Goal: Information Seeking & Learning: Learn about a topic

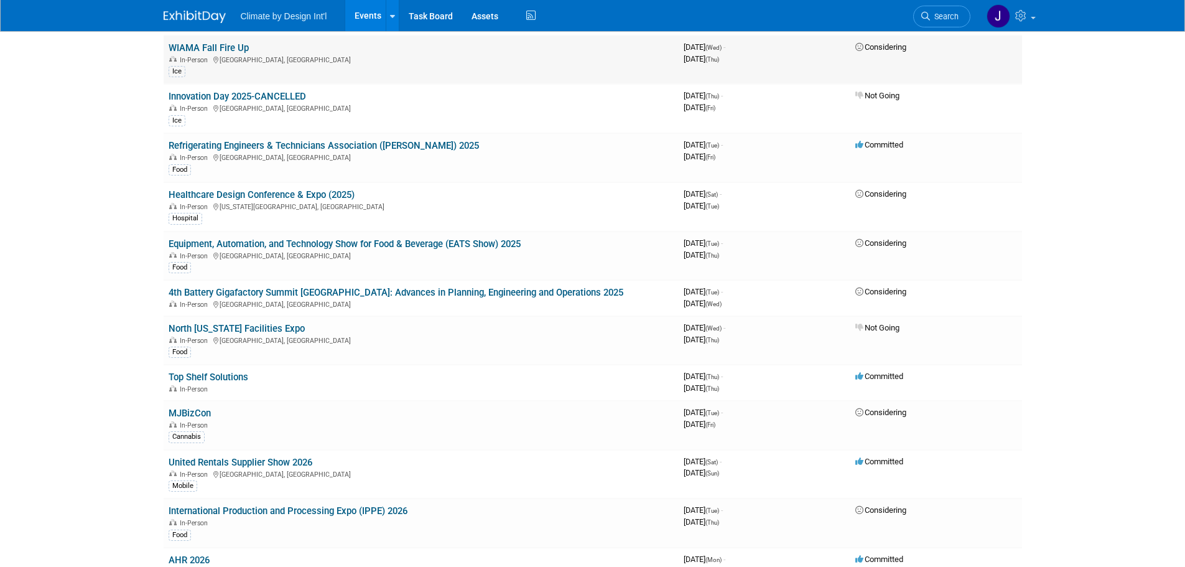
scroll to position [311, 0]
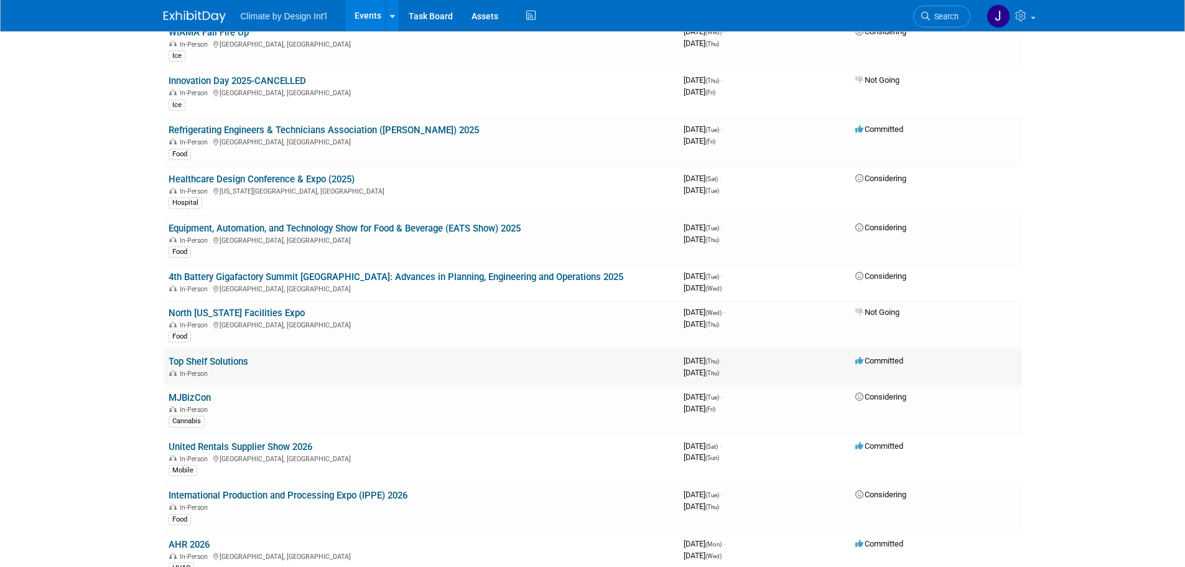
click at [209, 362] on link "Top Shelf Solutions" at bounding box center [209, 361] width 80 height 11
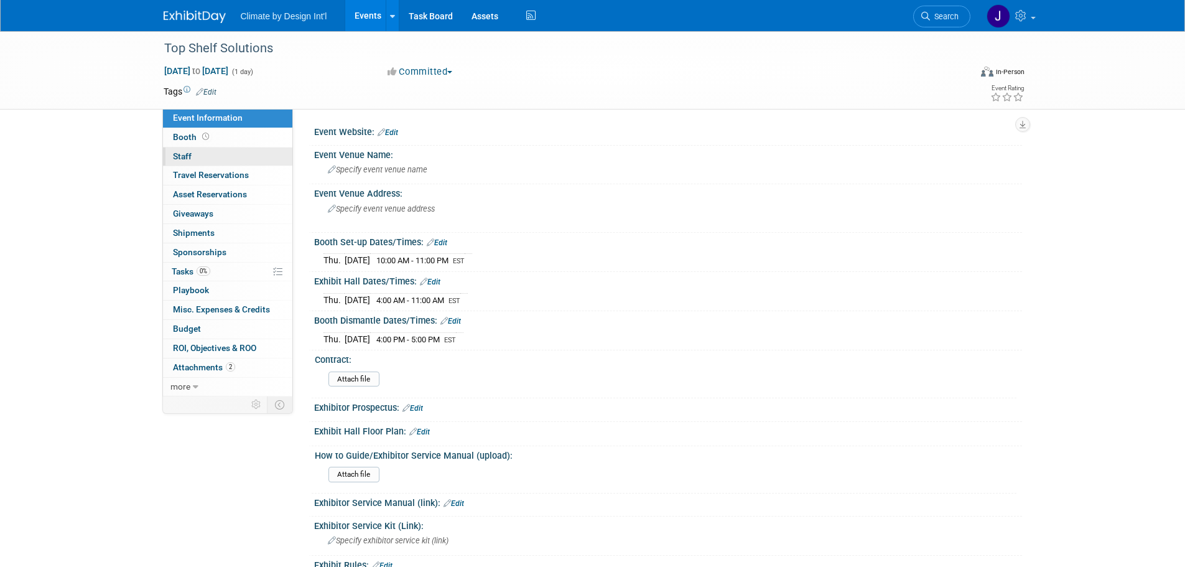
click at [182, 156] on span "Staff 0" at bounding box center [182, 156] width 19 height 10
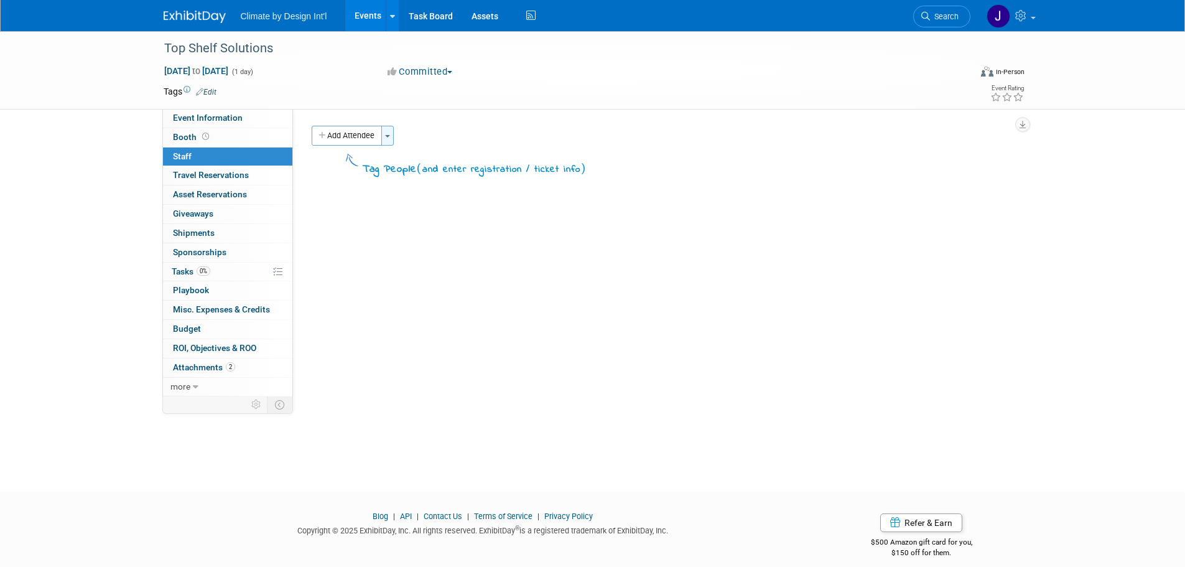
click at [393, 129] on button "Toggle Dropdown" at bounding box center [387, 136] width 12 height 20
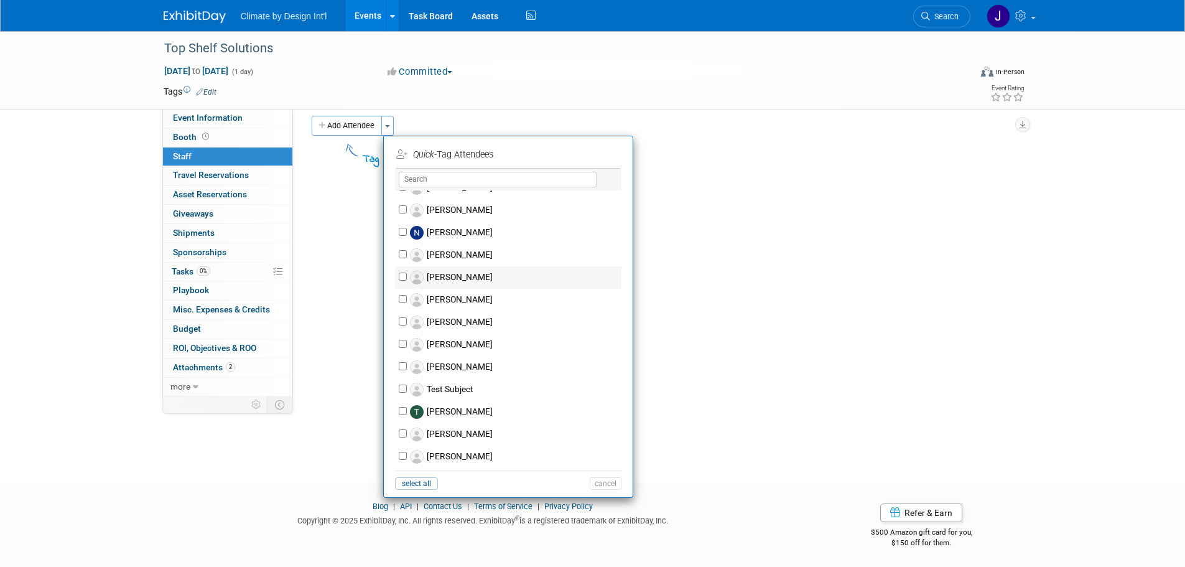
scroll to position [12, 0]
click at [405, 454] on input "Tom White" at bounding box center [403, 453] width 8 height 8
checkbox input "true"
click at [604, 152] on button "Apply" at bounding box center [601, 152] width 38 height 18
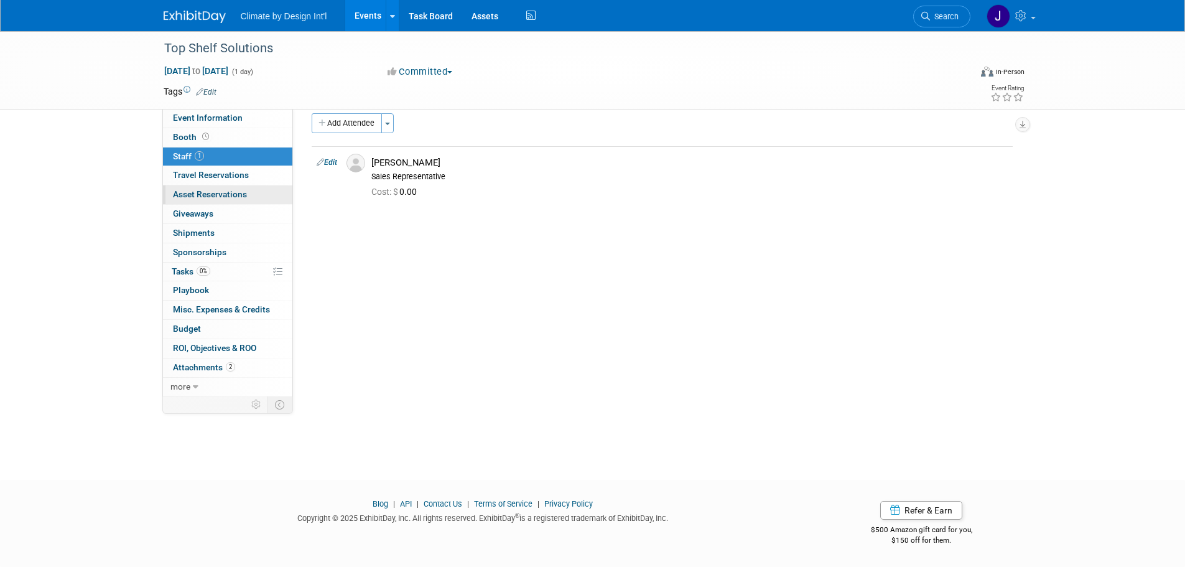
click at [218, 193] on span "Asset Reservations 0" at bounding box center [210, 194] width 74 height 10
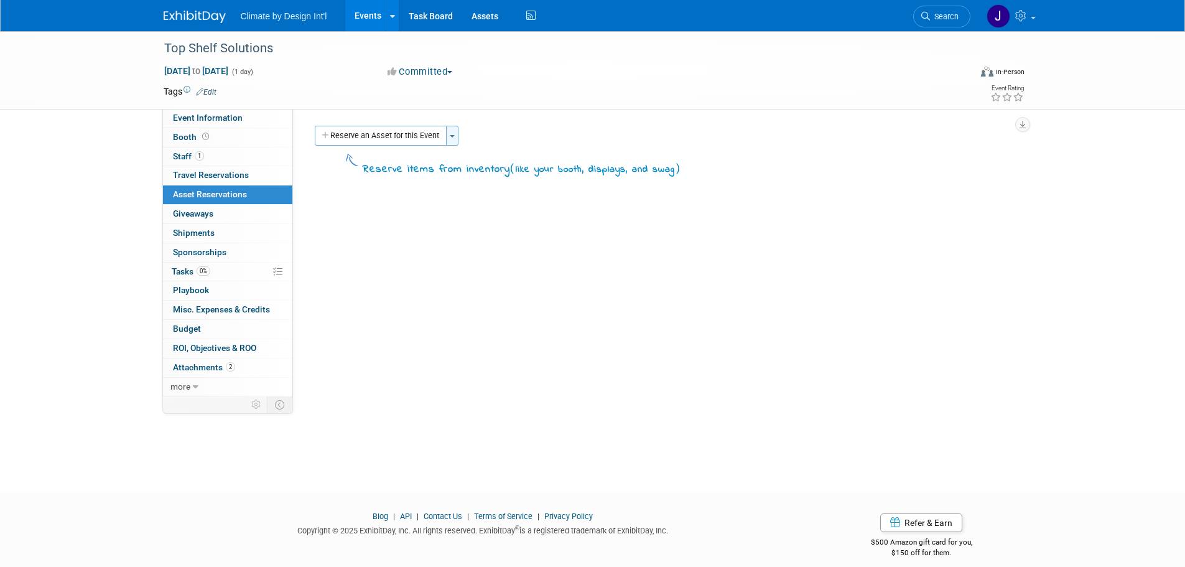
click at [450, 139] on button "Toggle Dropdown" at bounding box center [452, 136] width 12 height 20
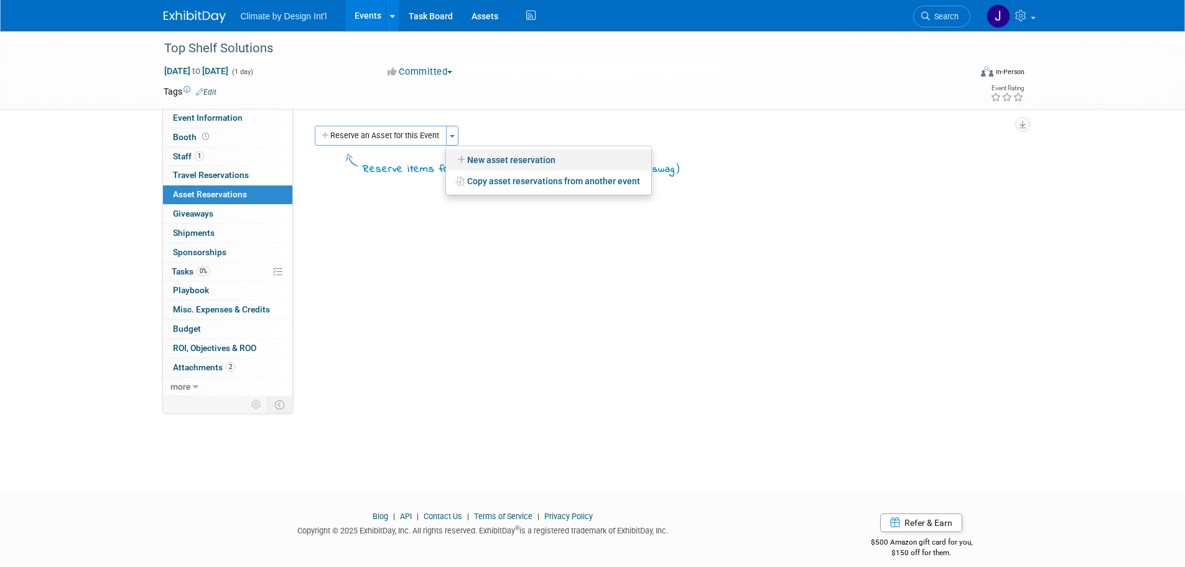
click at [487, 157] on link "New asset reservation" at bounding box center [548, 159] width 205 height 21
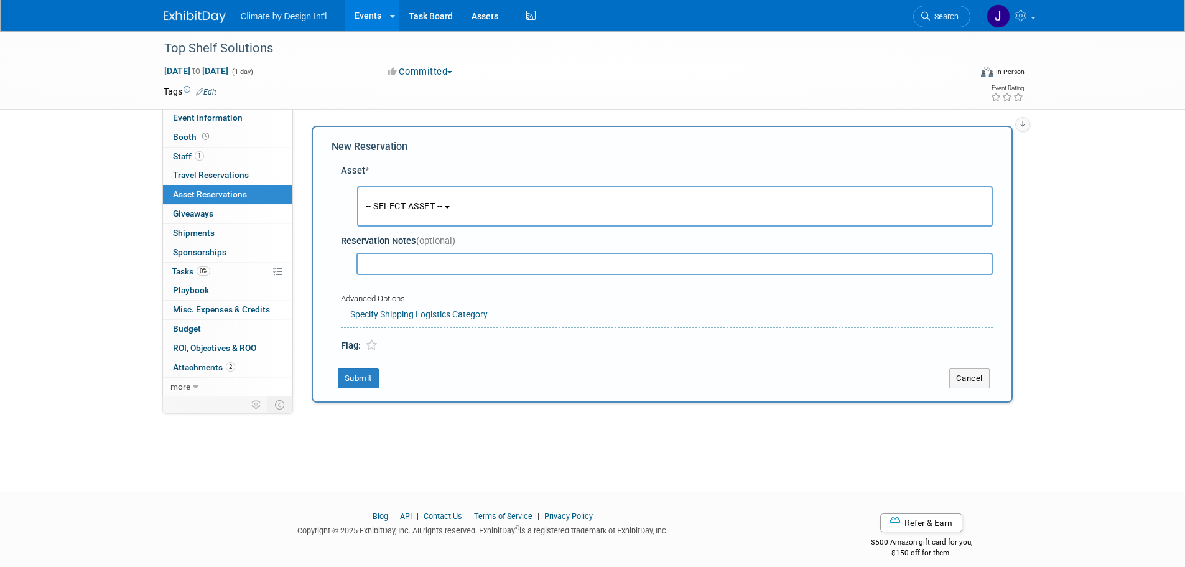
scroll to position [12, 0]
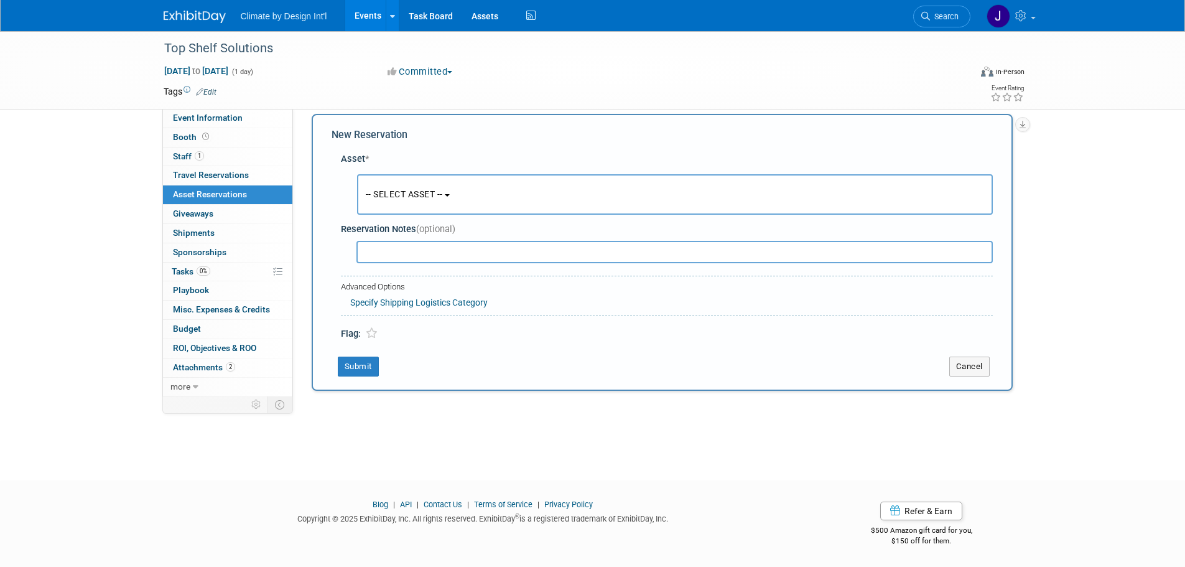
click at [454, 190] on button "-- SELECT ASSET --" at bounding box center [675, 194] width 636 height 40
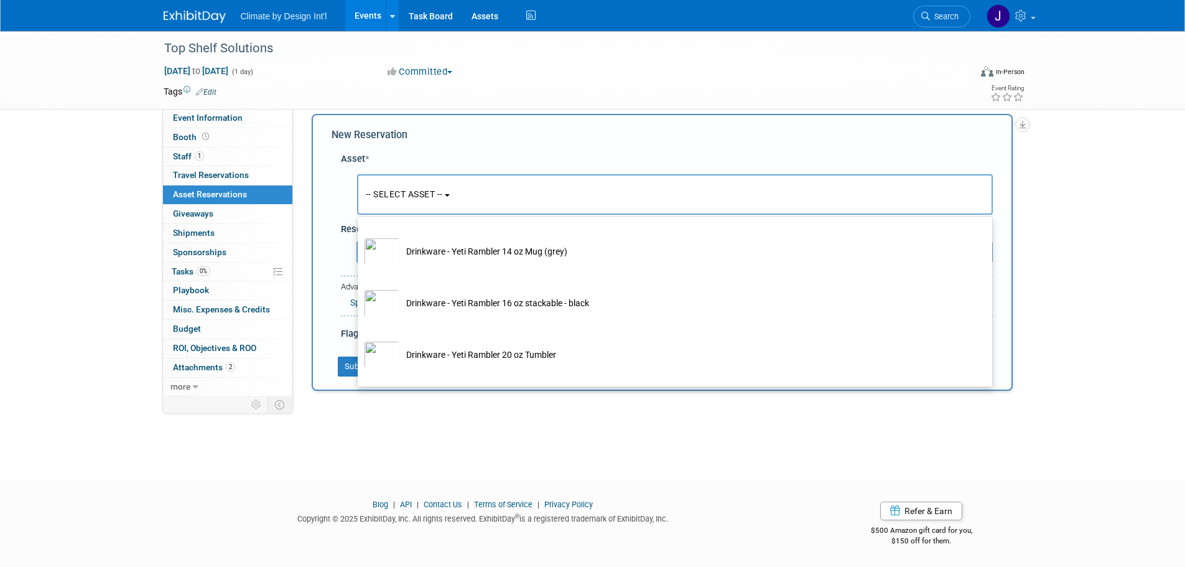
scroll to position [4418, 0]
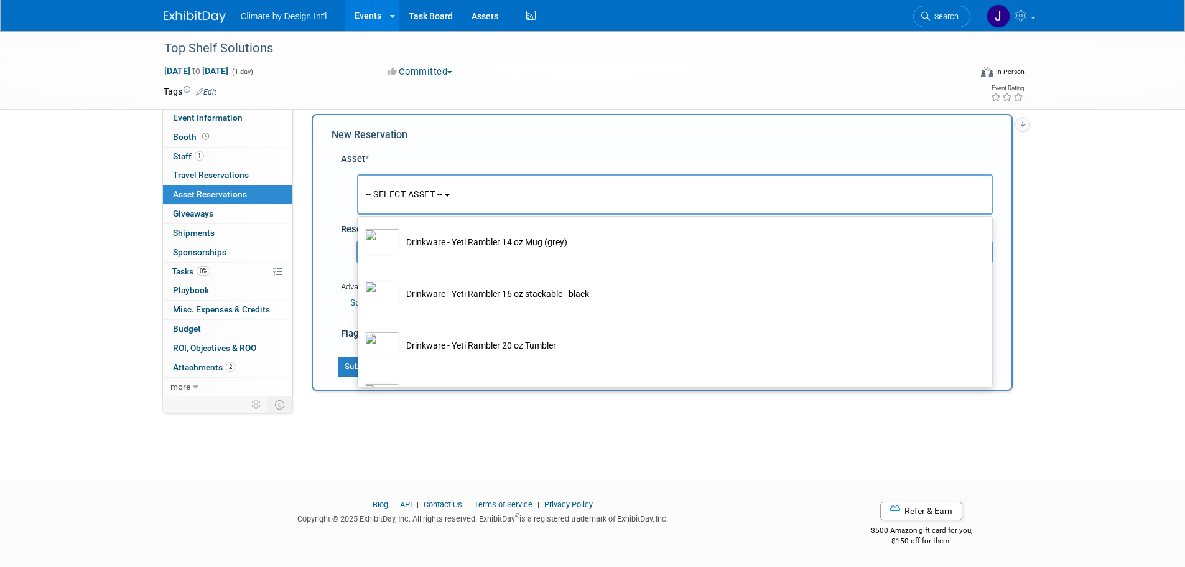
click at [589, 413] on div "Top Shelf Solutions Nov 6, 2025 to Nov 6, 2025 (1 day) Nov 6, 2025 to Nov 6, 20…" at bounding box center [592, 238] width 1185 height 439
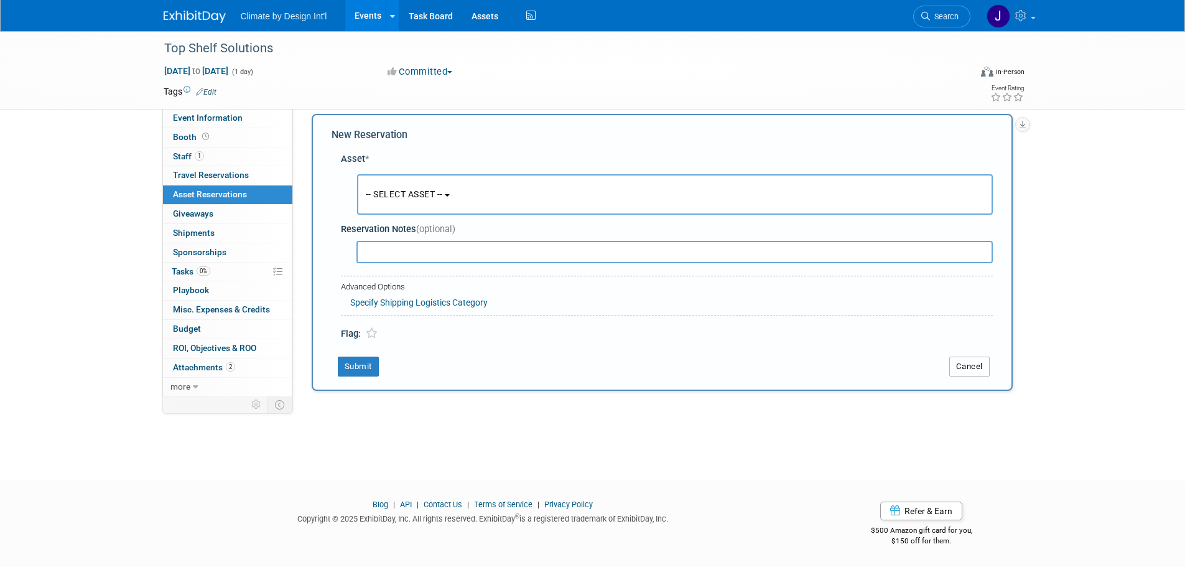
click at [973, 370] on button "Cancel" at bounding box center [970, 367] width 40 height 20
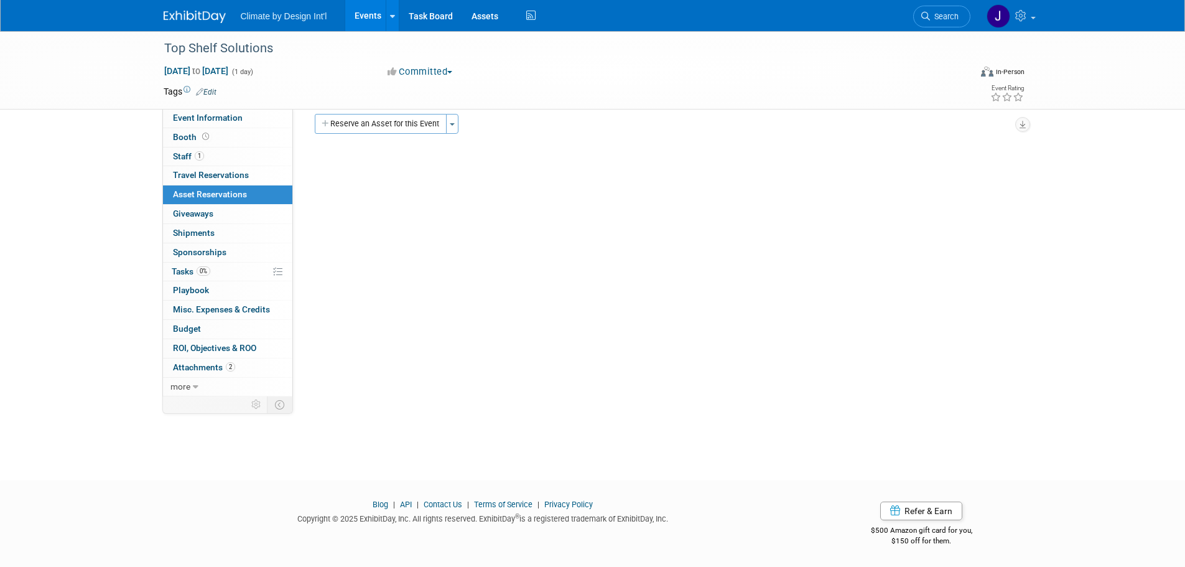
scroll to position [0, 0]
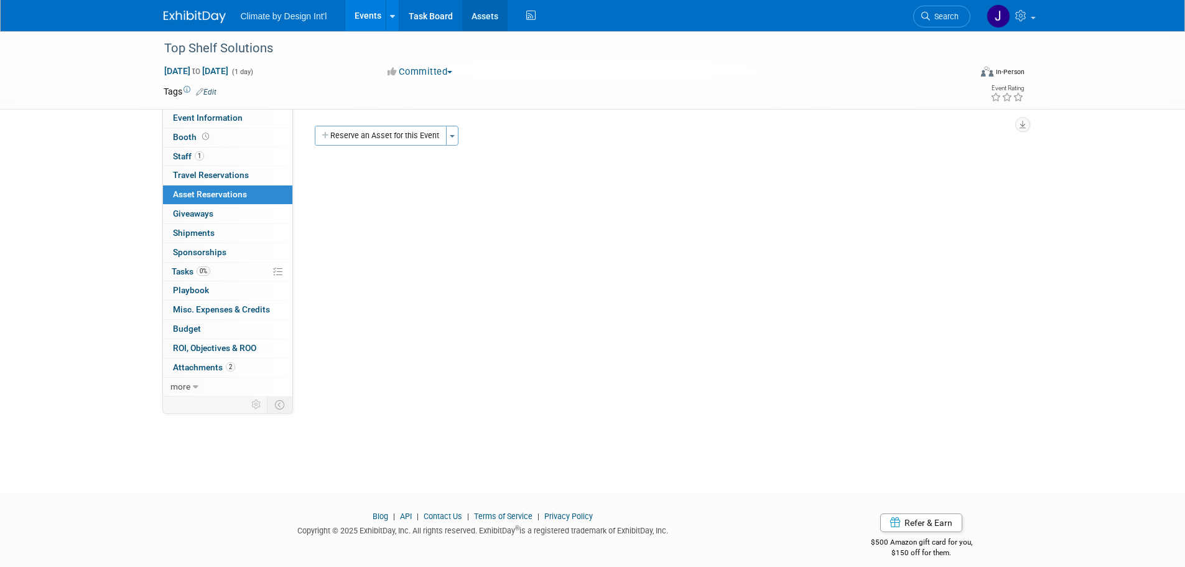
click at [492, 14] on link "Assets" at bounding box center [484, 15] width 45 height 31
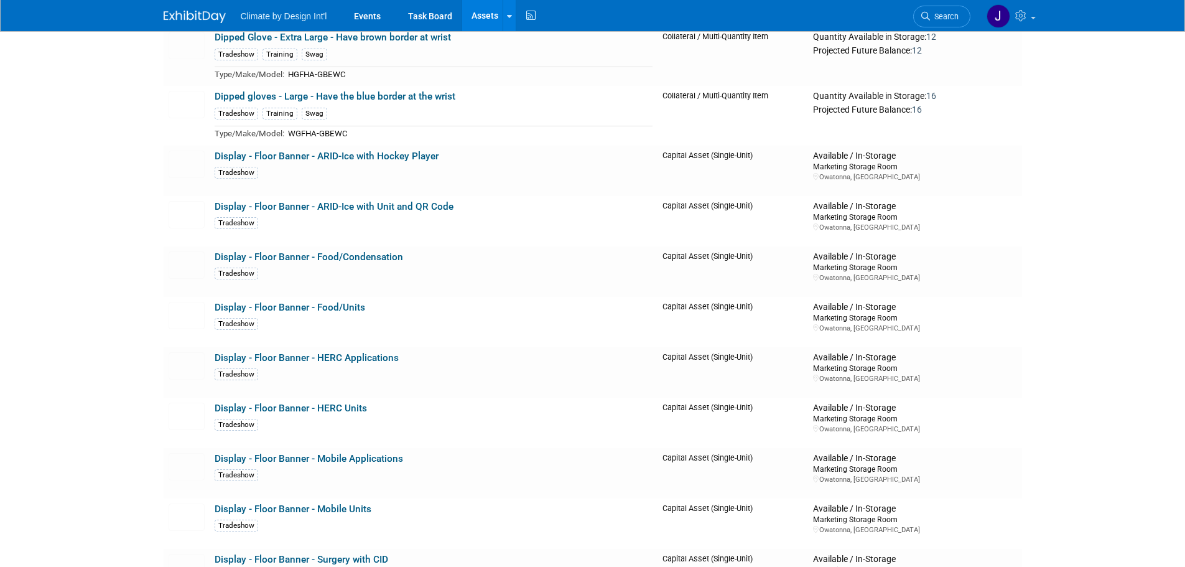
scroll to position [2676, 0]
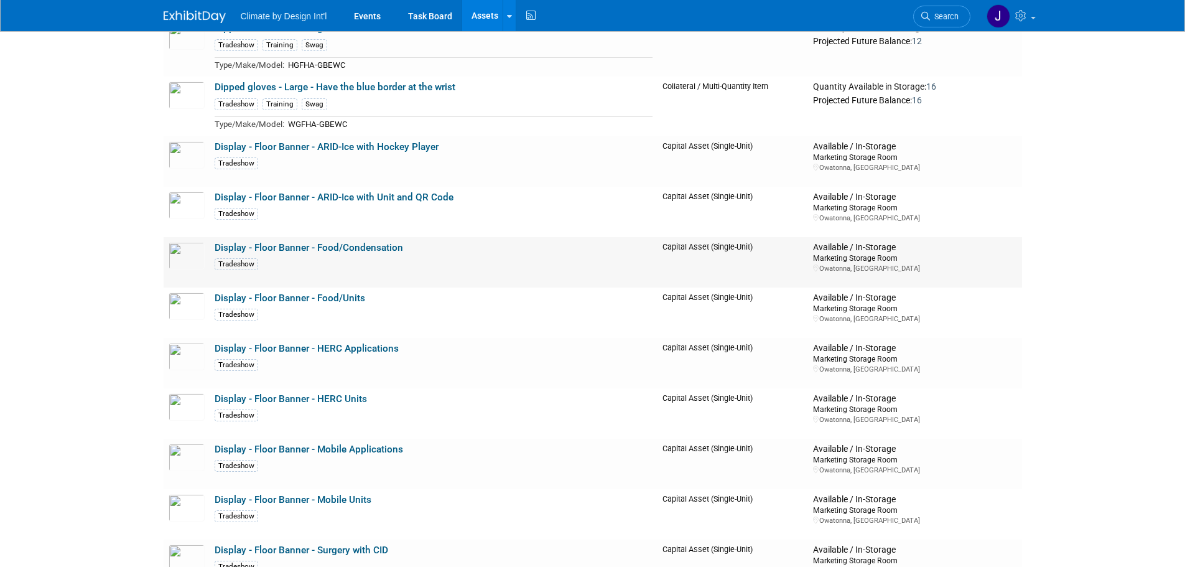
click at [266, 247] on link "Display - Floor Banner - Food/Condensation" at bounding box center [309, 247] width 189 height 11
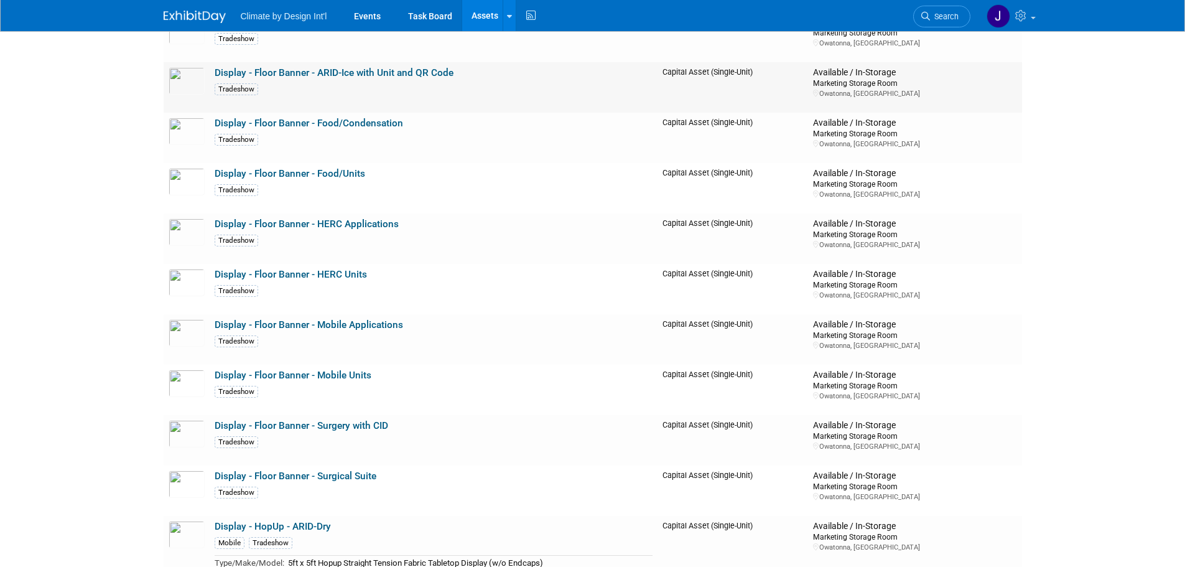
scroll to position [2862, 0]
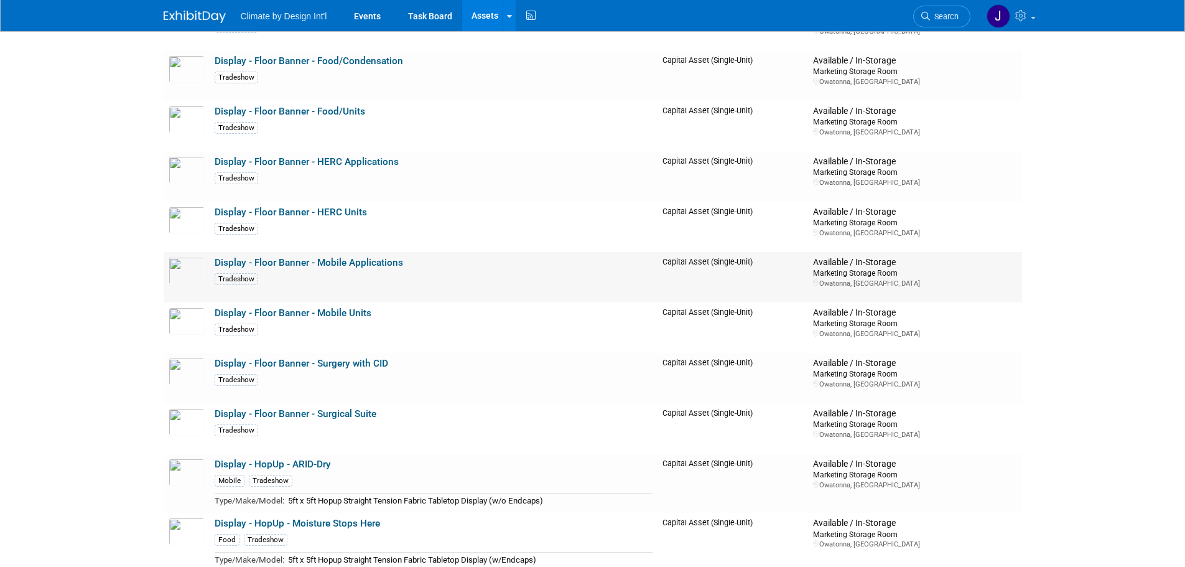
click at [337, 259] on link "Display - Floor Banner - Mobile Applications" at bounding box center [309, 262] width 189 height 11
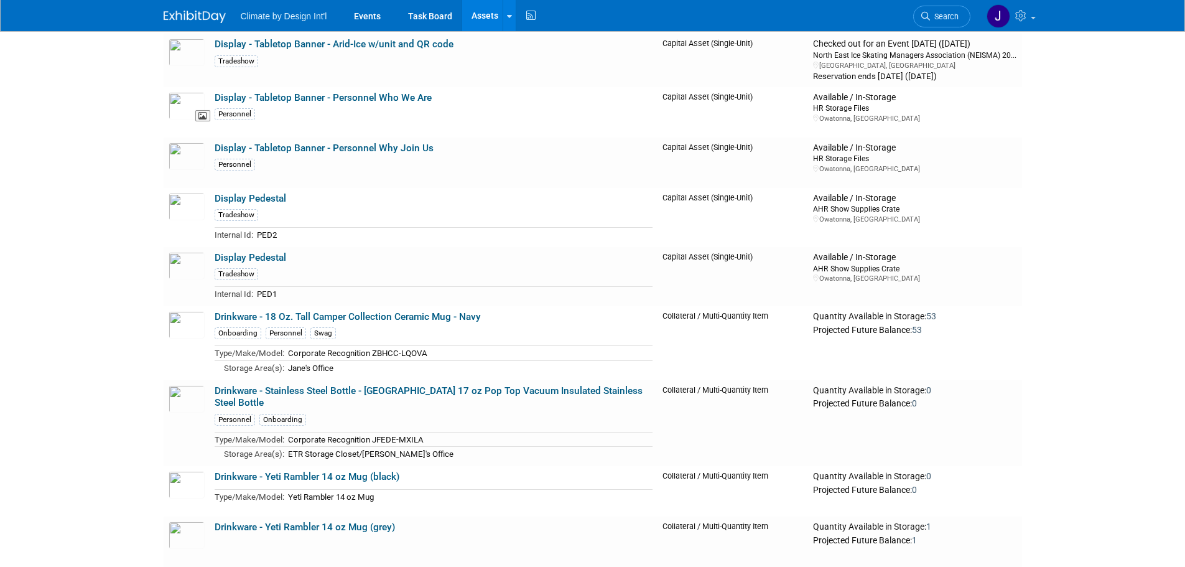
scroll to position [3733, 0]
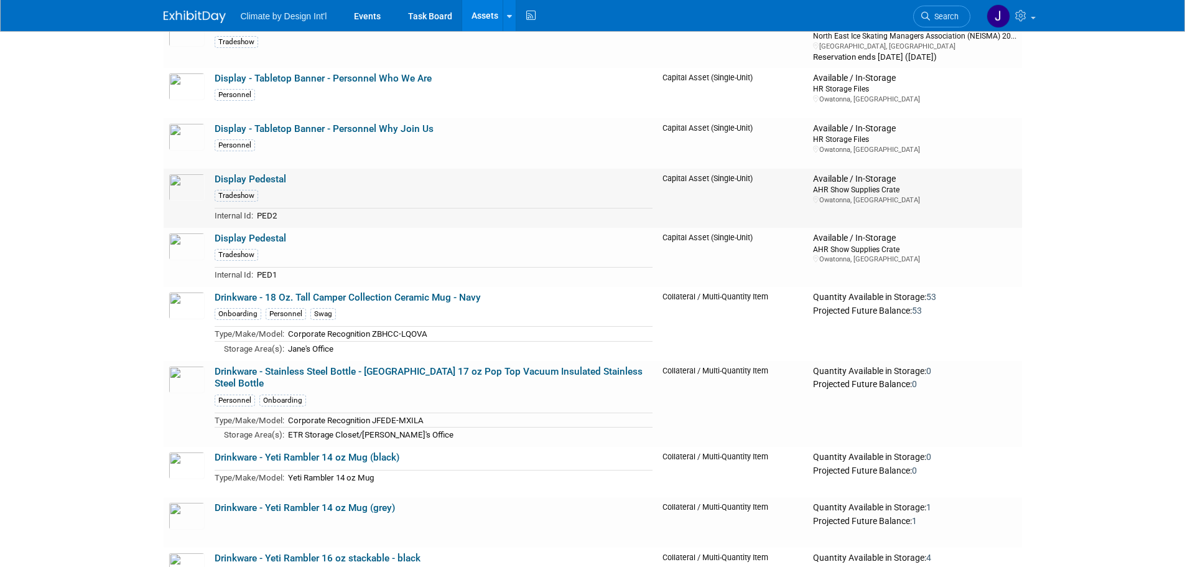
click at [254, 182] on link "Display Pedestal" at bounding box center [251, 179] width 72 height 11
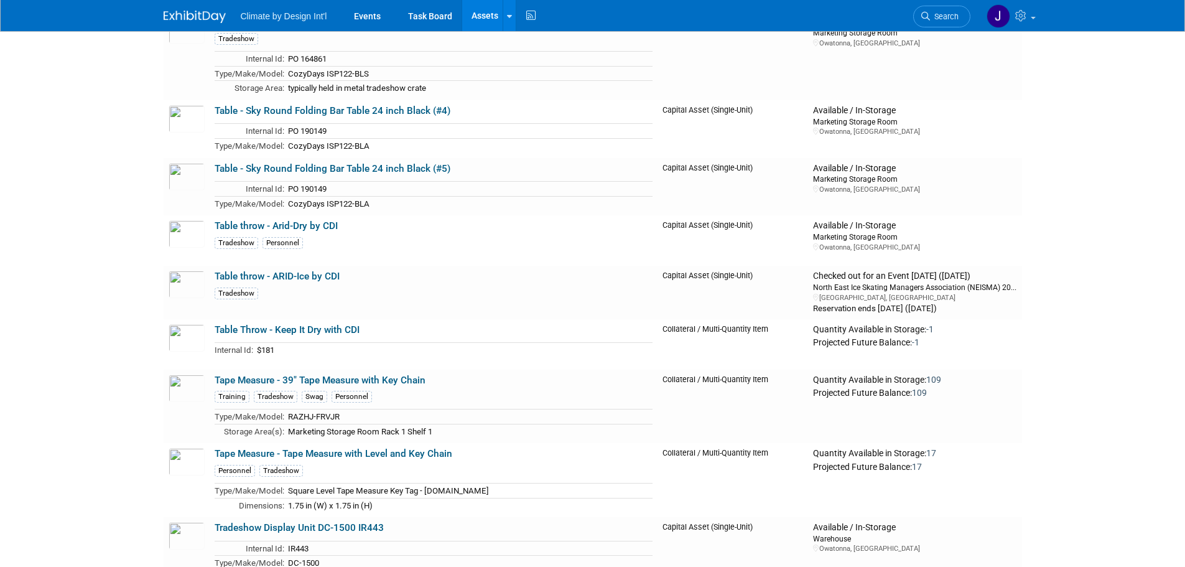
scroll to position [9396, 0]
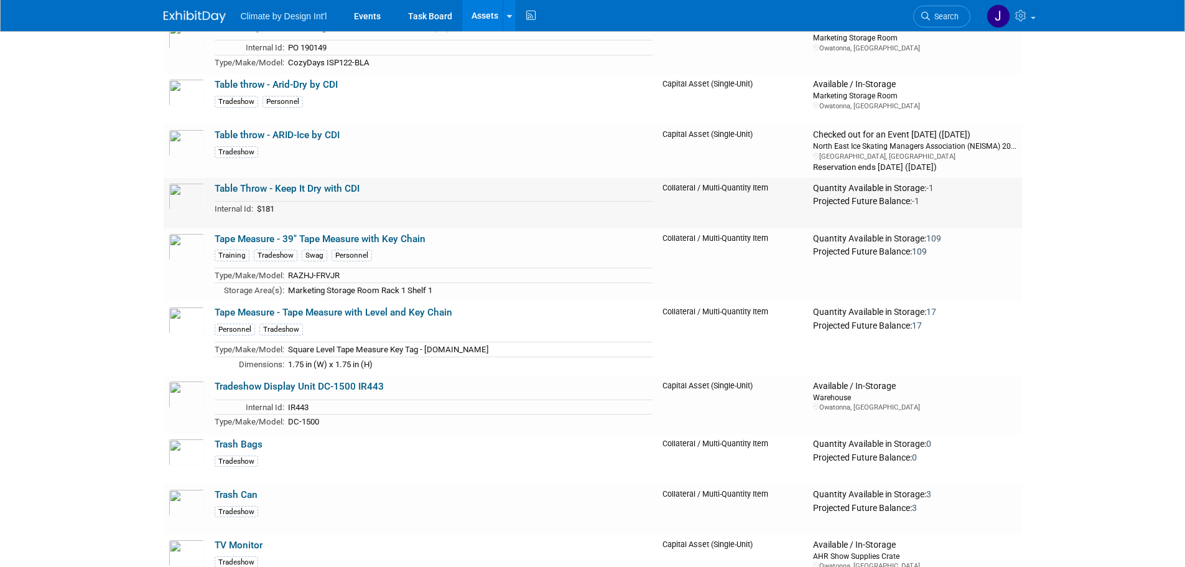
click at [227, 184] on link "Table Throw - Keep It Dry with CDI" at bounding box center [287, 188] width 145 height 11
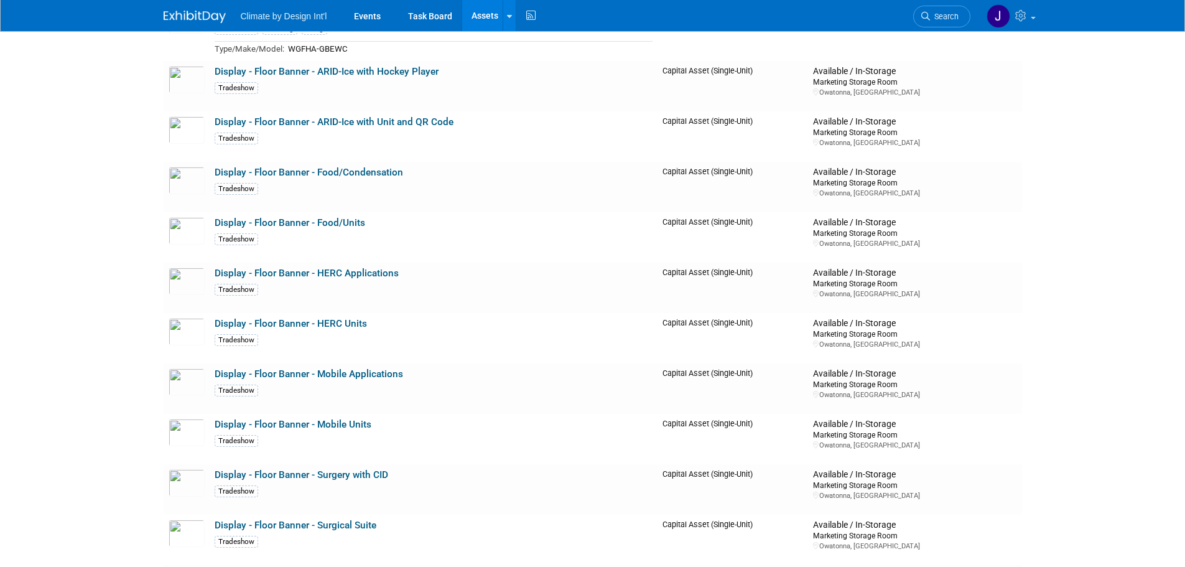
scroll to position [2682, 0]
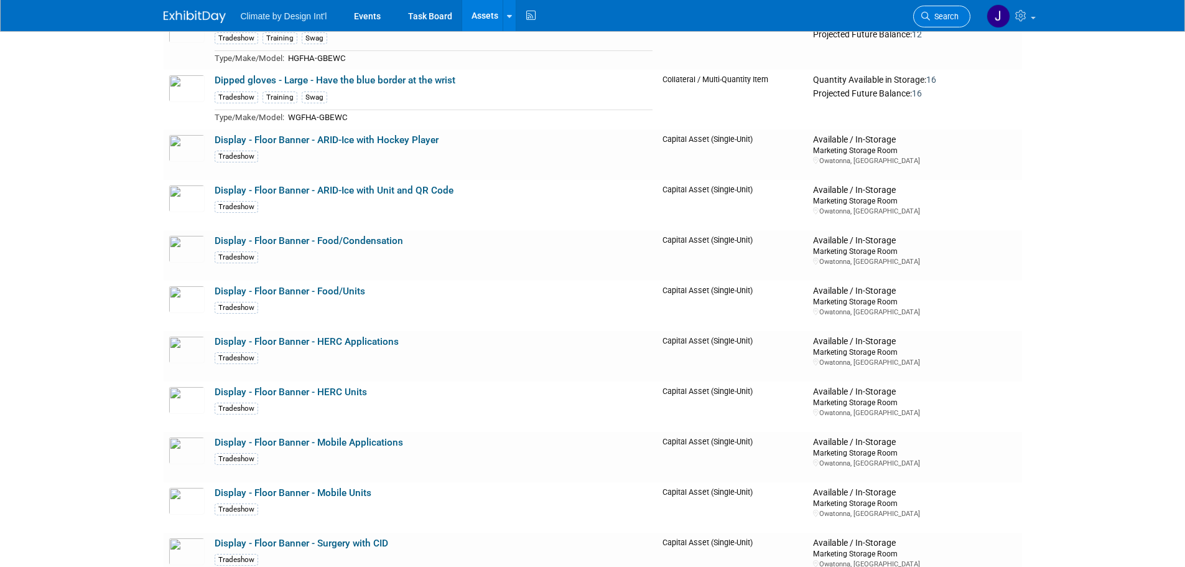
click at [941, 14] on span "Search" at bounding box center [944, 16] width 29 height 9
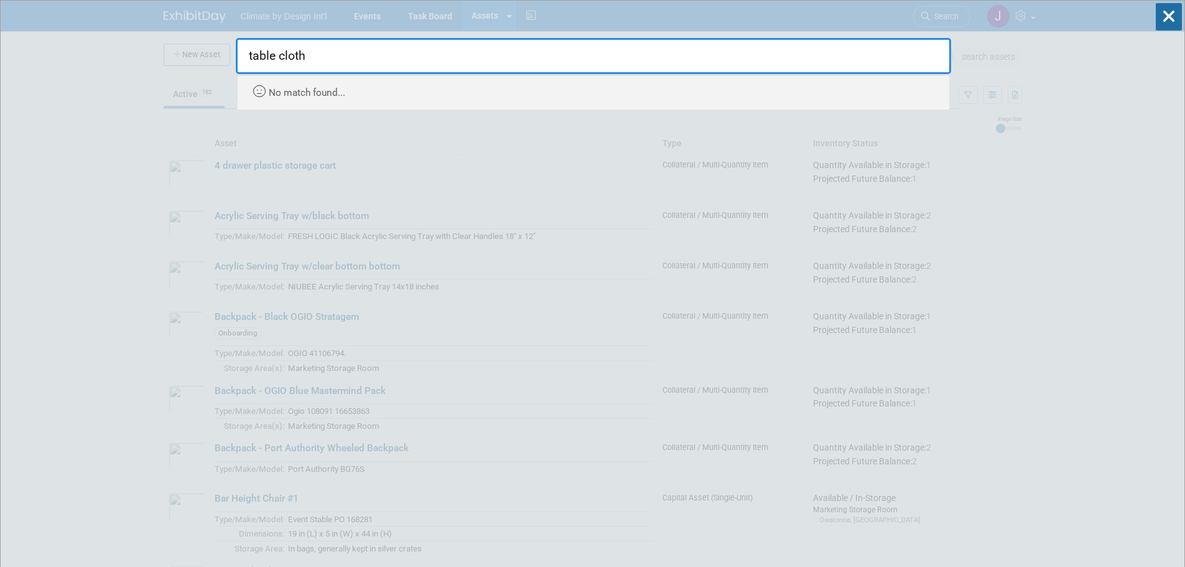
type input "table cloth"
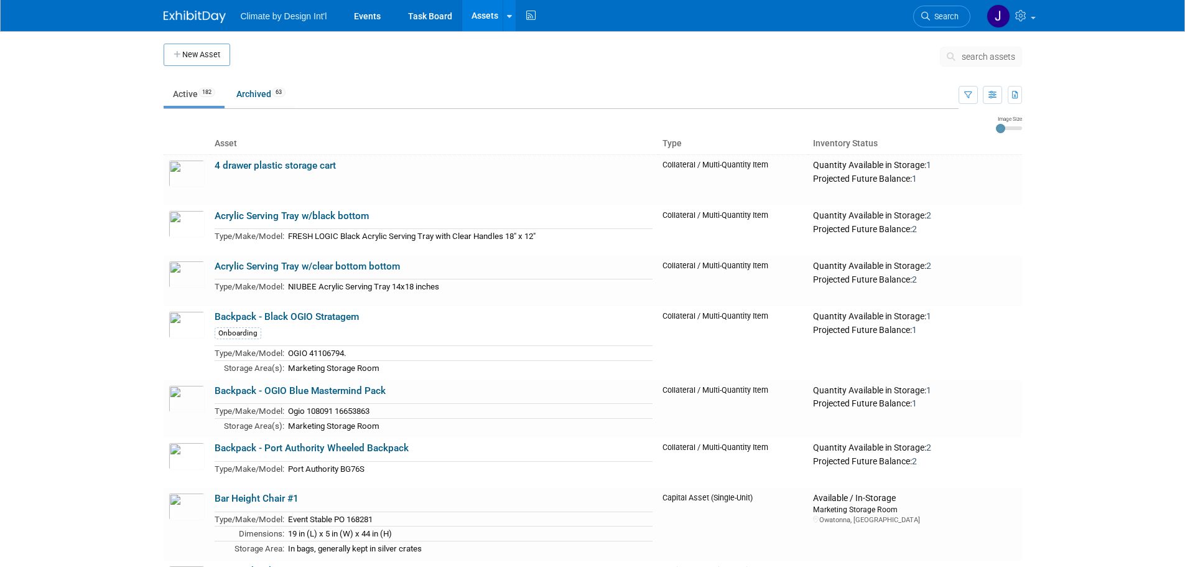
click at [994, 58] on span "search assets" at bounding box center [989, 57] width 54 height 10
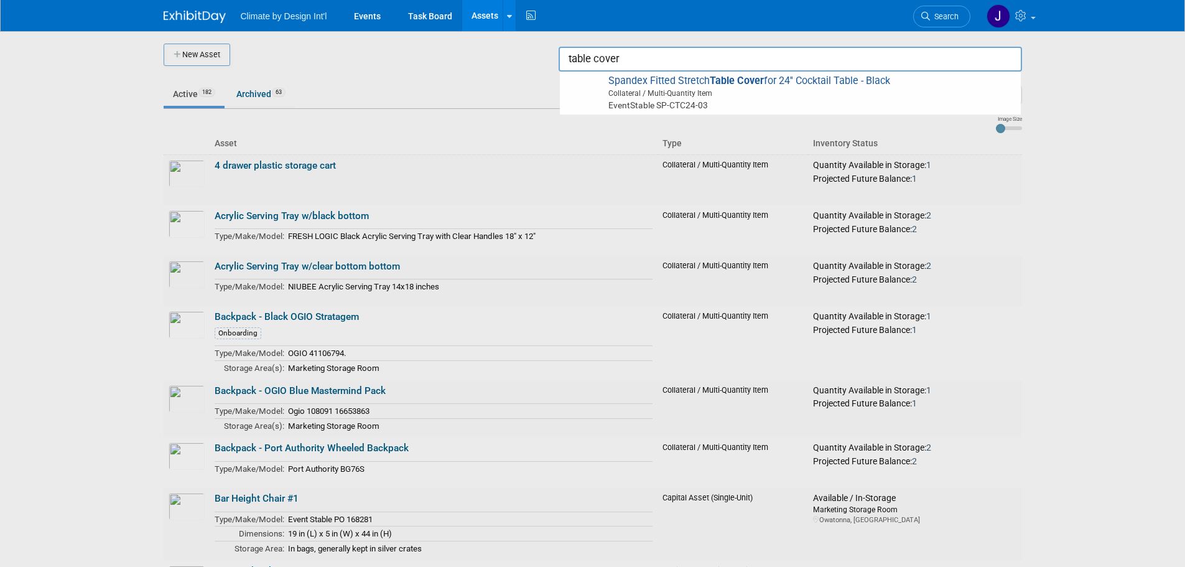
type input "table cover"
click at [593, 252] on div at bounding box center [593, 283] width 0 height 567
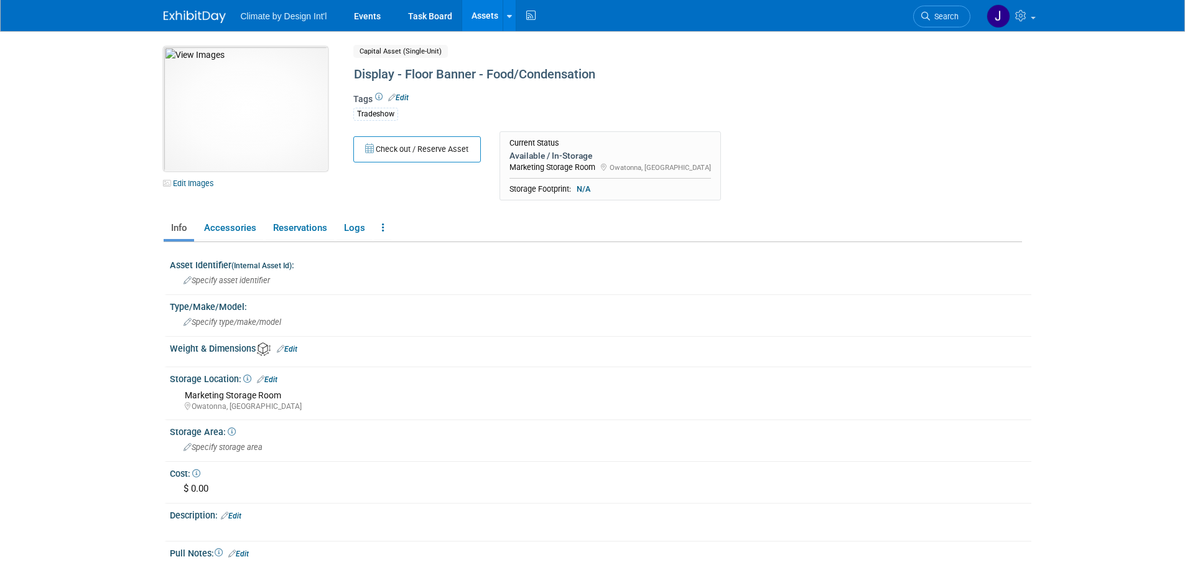
click at [246, 150] on img at bounding box center [246, 109] width 164 height 124
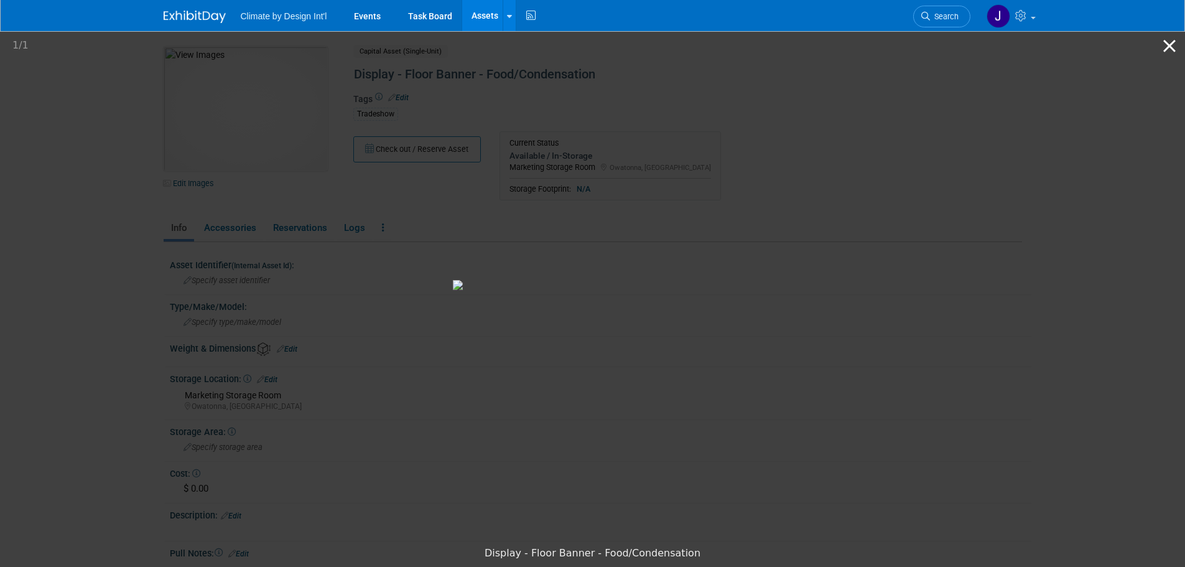
click at [1173, 45] on button "Close gallery" at bounding box center [1169, 45] width 31 height 29
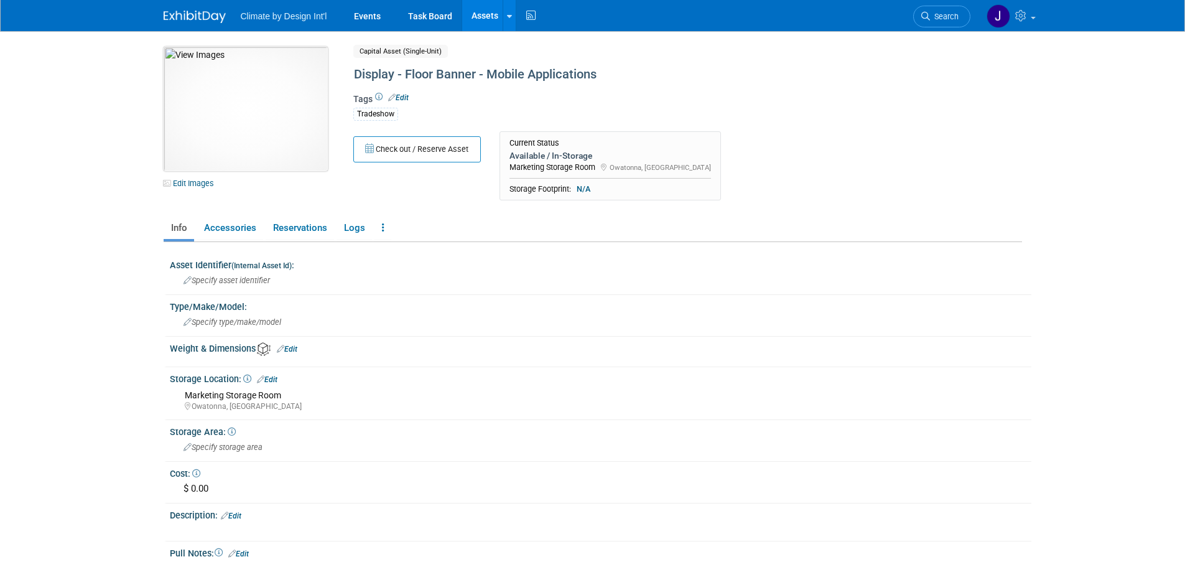
click at [263, 122] on img at bounding box center [246, 109] width 164 height 124
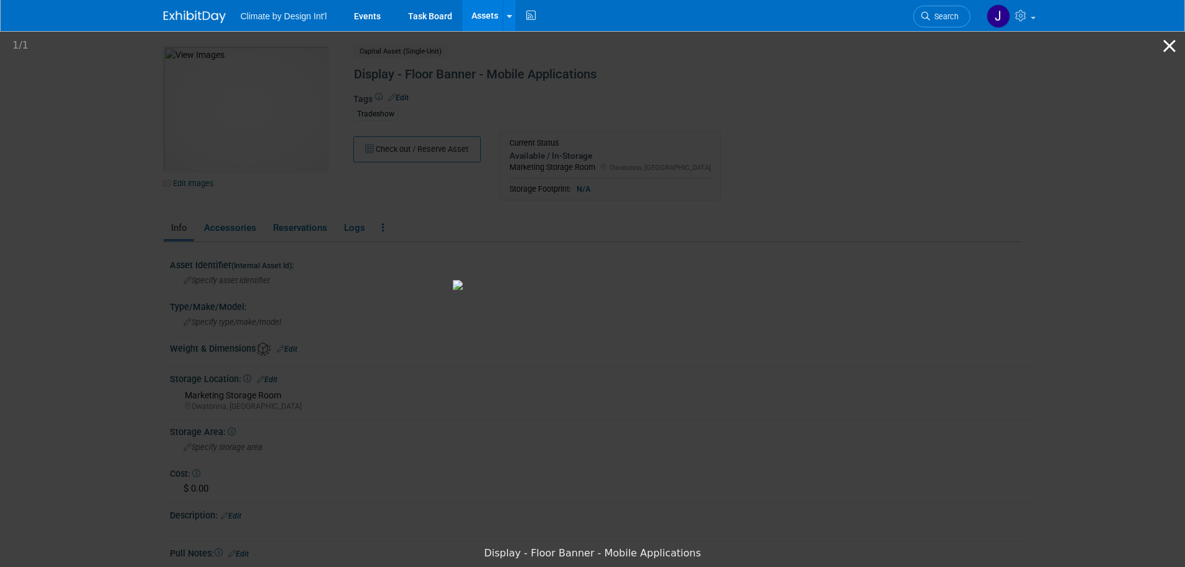
click at [1169, 44] on button "Close gallery" at bounding box center [1169, 45] width 31 height 29
